Goal: Browse casually: Explore the website without a specific task or goal

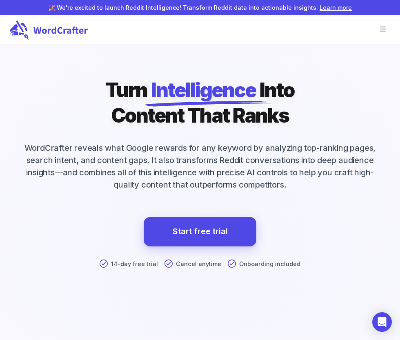
click at [49, 143] on p "WordCrafter reveals what Google rewards for any keyword by analyzing top-rankin…" at bounding box center [200, 166] width 380 height 49
click at [36, 149] on p "WordCrafter reveals what Google rewards for any keyword by analyzing top-rankin…" at bounding box center [200, 166] width 380 height 49
drag, startPoint x: 29, startPoint y: 149, endPoint x: 85, endPoint y: 148, distance: 56.3
click at [86, 149] on p "WordCrafter reveals what Google rewards for any keyword by analyzing top-rankin…" at bounding box center [200, 166] width 380 height 49
click at [85, 148] on p "WordCrafter reveals what Google rewards for any keyword by analyzing top-rankin…" at bounding box center [200, 166] width 380 height 49
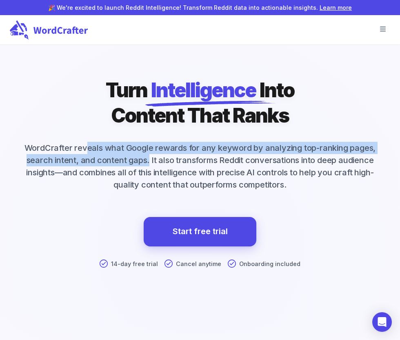
drag, startPoint x: 85, startPoint y: 148, endPoint x: 148, endPoint y: 162, distance: 64.7
click at [148, 162] on p "WordCrafter reveals what Google rewards for any keyword by analyzing top-rankin…" at bounding box center [200, 166] width 380 height 49
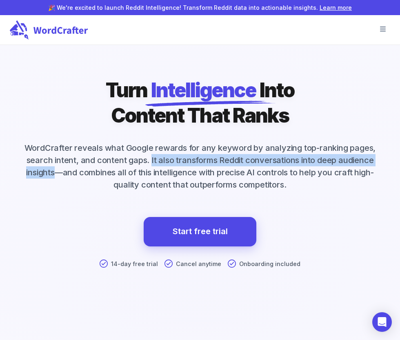
drag, startPoint x: 150, startPoint y: 162, endPoint x: 57, endPoint y: 173, distance: 94.1
click at [57, 173] on p "WordCrafter reveals what Google rewards for any keyword by analyzing top-rankin…" at bounding box center [200, 166] width 380 height 49
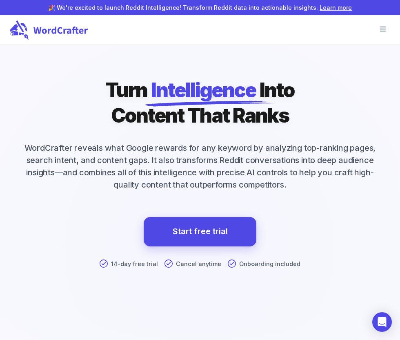
click at [61, 173] on p "WordCrafter reveals what Google rewards for any keyword by analyzing top-rankin…" at bounding box center [200, 166] width 380 height 49
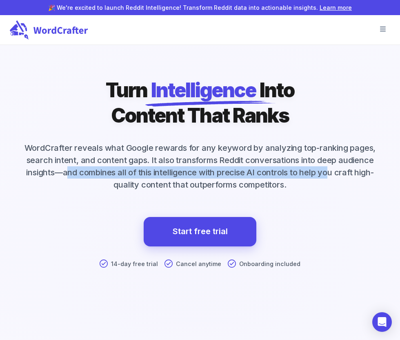
drag, startPoint x: 66, startPoint y: 173, endPoint x: 330, endPoint y: 174, distance: 263.7
click at [330, 174] on p "WordCrafter reveals what Google rewards for any keyword by analyzing top-rankin…" at bounding box center [200, 166] width 380 height 49
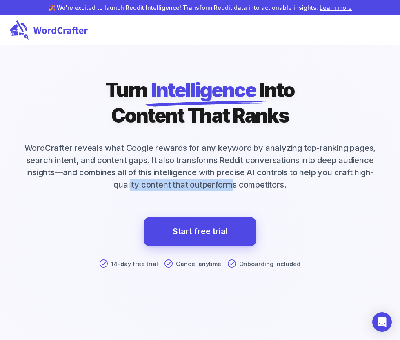
drag, startPoint x: 129, startPoint y: 184, endPoint x: 230, endPoint y: 183, distance: 101.3
click at [230, 183] on p "WordCrafter reveals what Google rewards for any keyword by analyzing top-rankin…" at bounding box center [200, 166] width 380 height 49
drag, startPoint x: 176, startPoint y: 187, endPoint x: 293, endPoint y: 183, distance: 117.3
click at [293, 183] on p "WordCrafter reveals what Google rewards for any keyword by analyzing top-rankin…" at bounding box center [200, 166] width 380 height 49
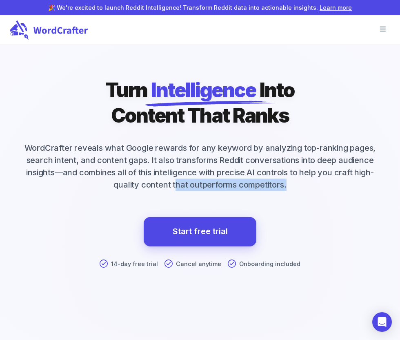
click at [292, 183] on p "WordCrafter reveals what Google rewards for any keyword by analyzing top-rankin…" at bounding box center [200, 166] width 380 height 49
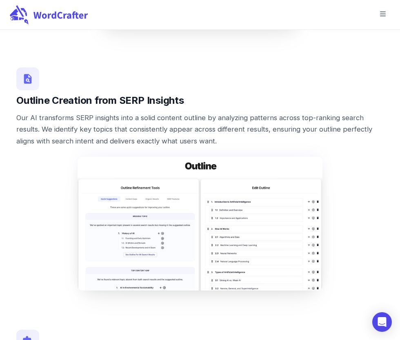
scroll to position [720, 0]
